Goal: Find specific page/section: Find specific page/section

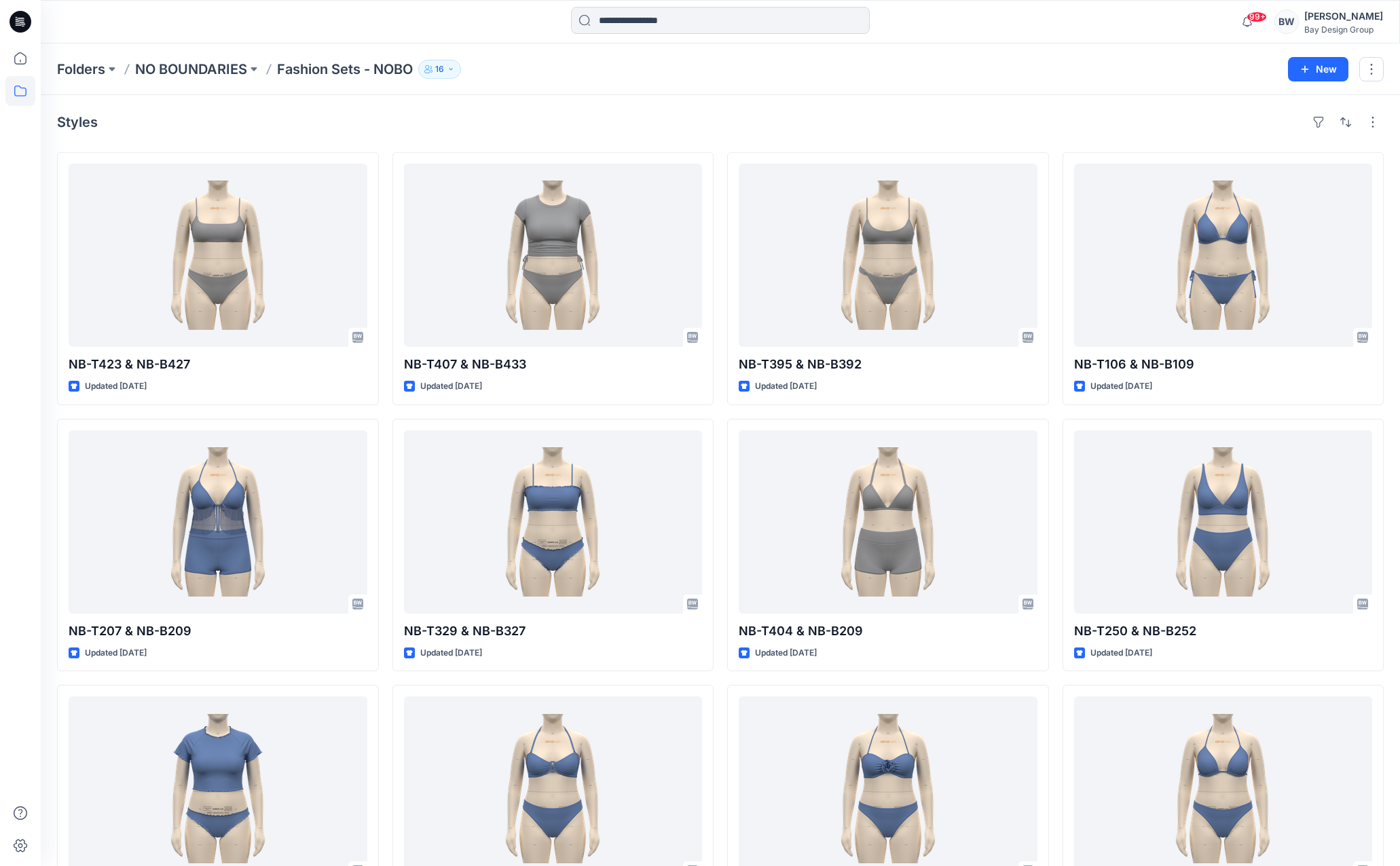
scroll to position [611, 0]
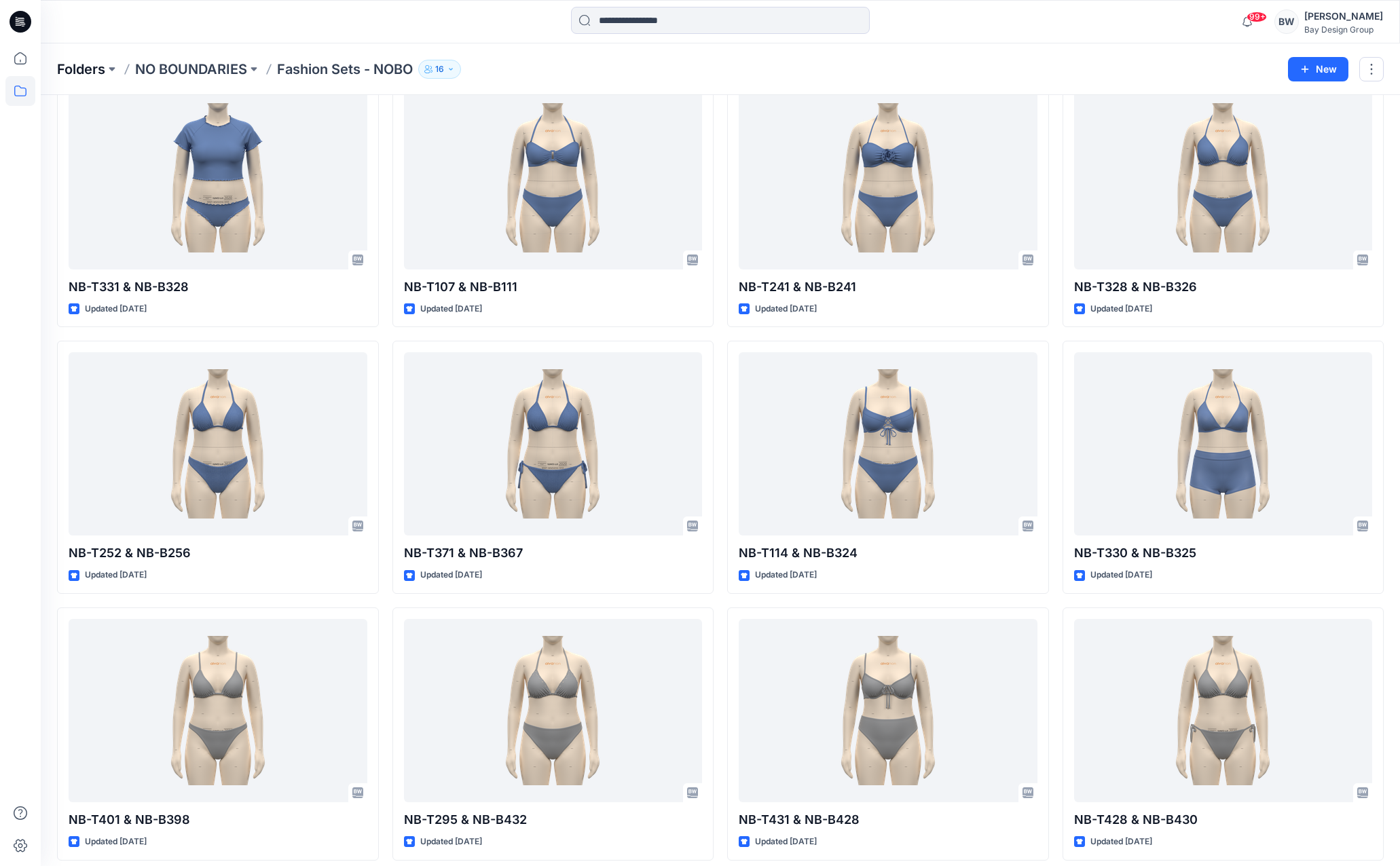
click at [81, 66] on p "Folders" at bounding box center [80, 69] width 48 height 19
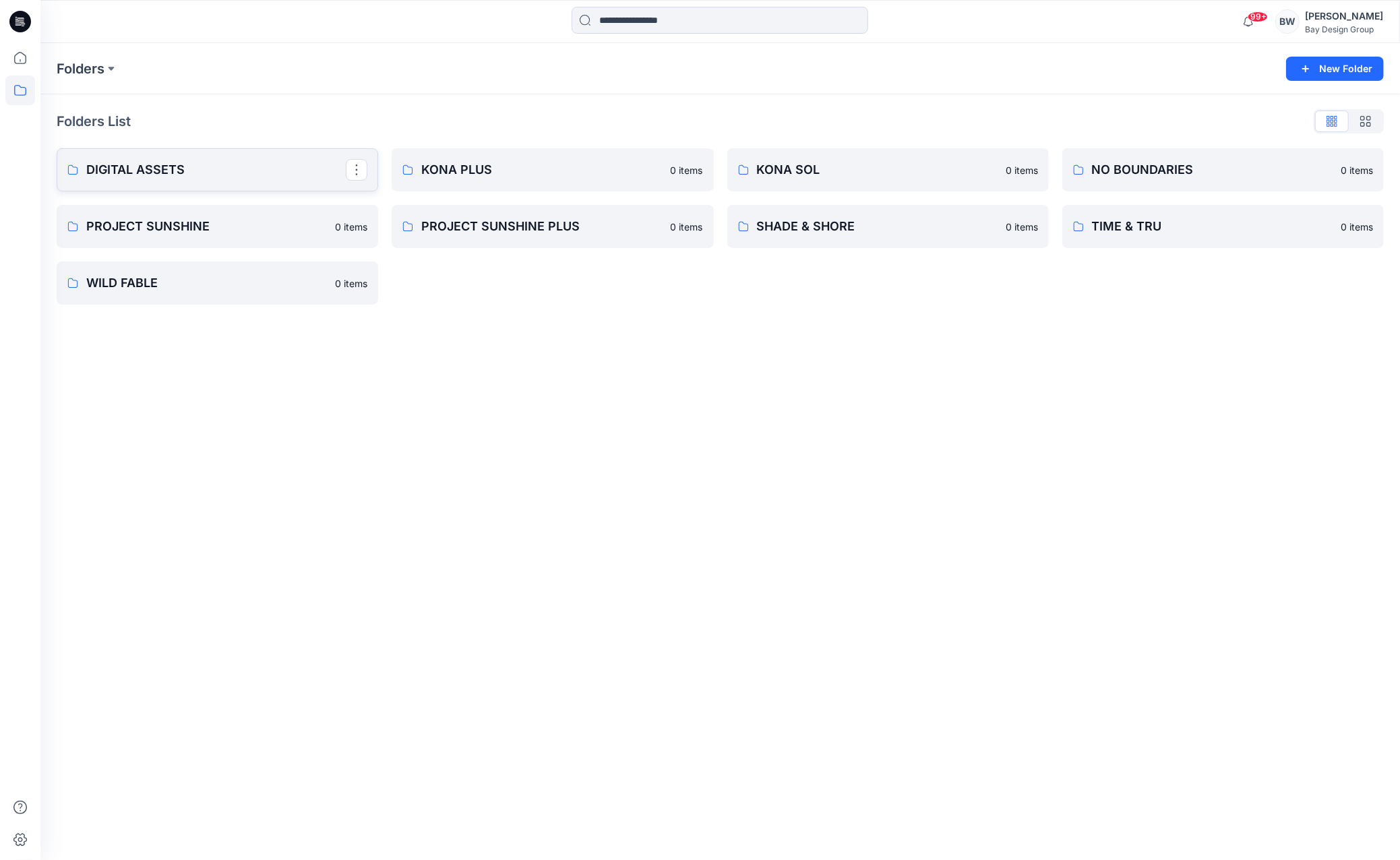
click at [158, 164] on p "DIGITAL ASSETS" at bounding box center [215, 169] width 259 height 19
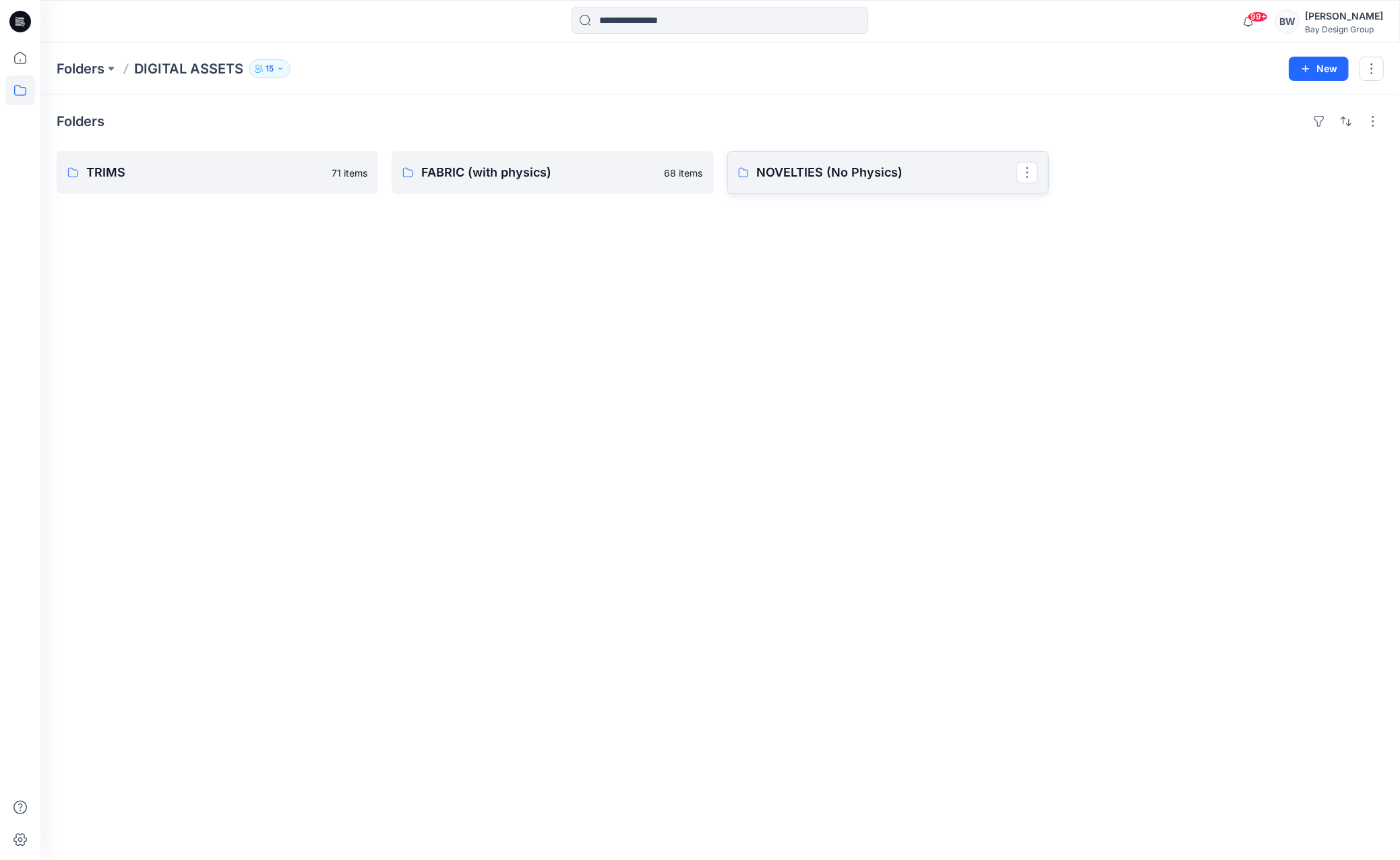
click at [805, 174] on p "NOVELTIES (No Physics)" at bounding box center [886, 172] width 259 height 19
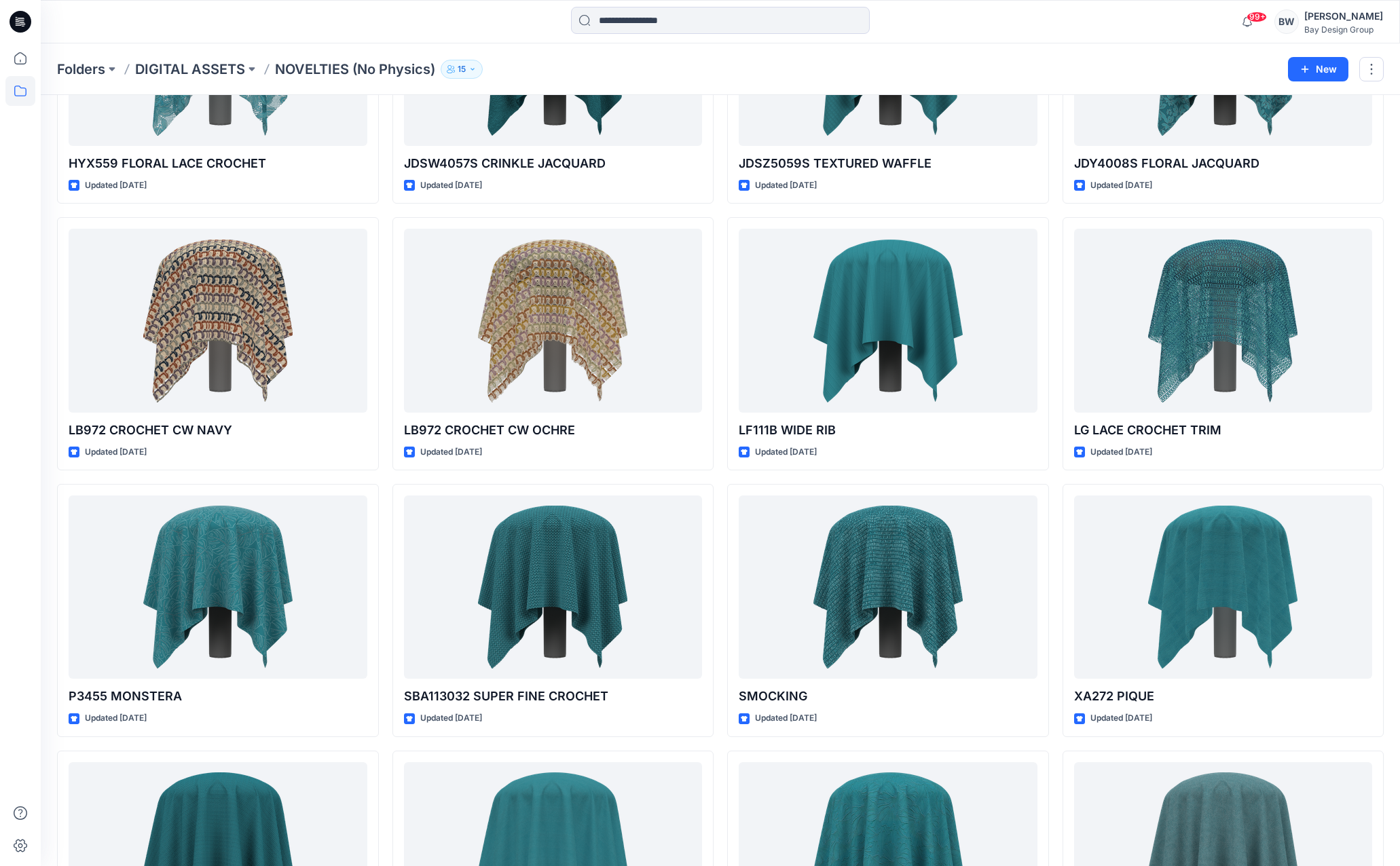
scroll to position [475, 0]
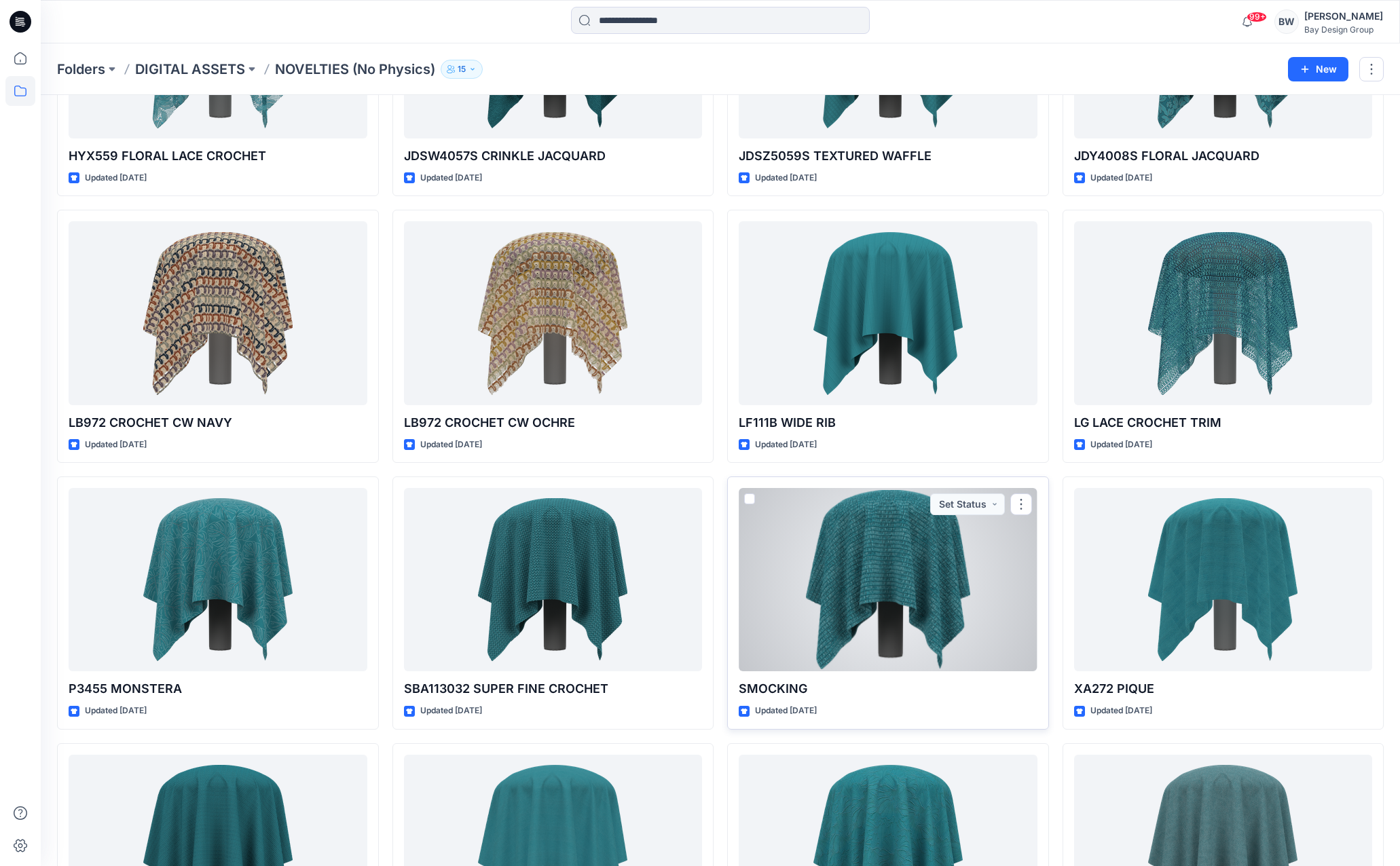
click at [930, 559] on div at bounding box center [888, 580] width 299 height 183
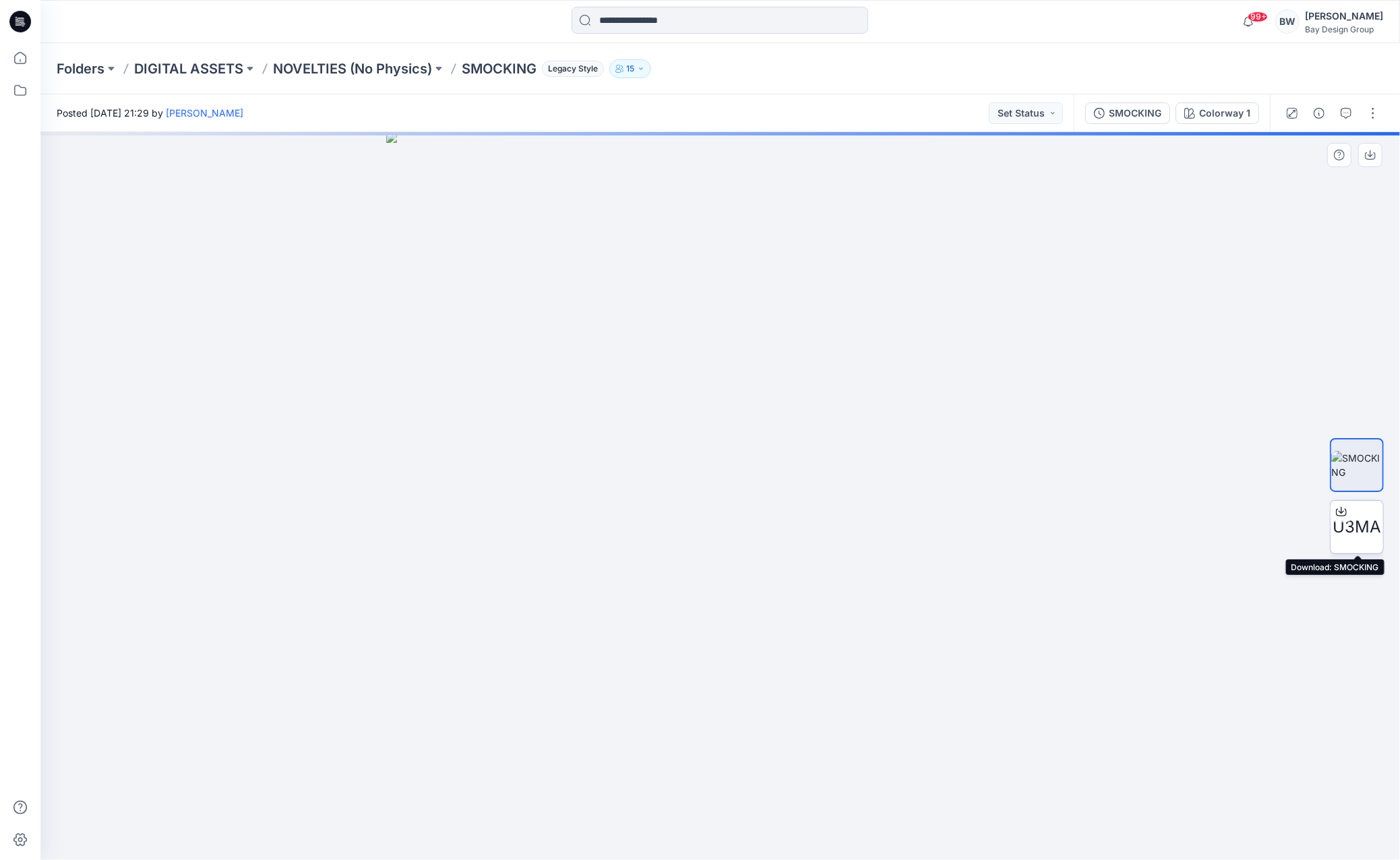
click at [1341, 512] on icon at bounding box center [1342, 512] width 11 height 11
